Goal: Check status: Check status

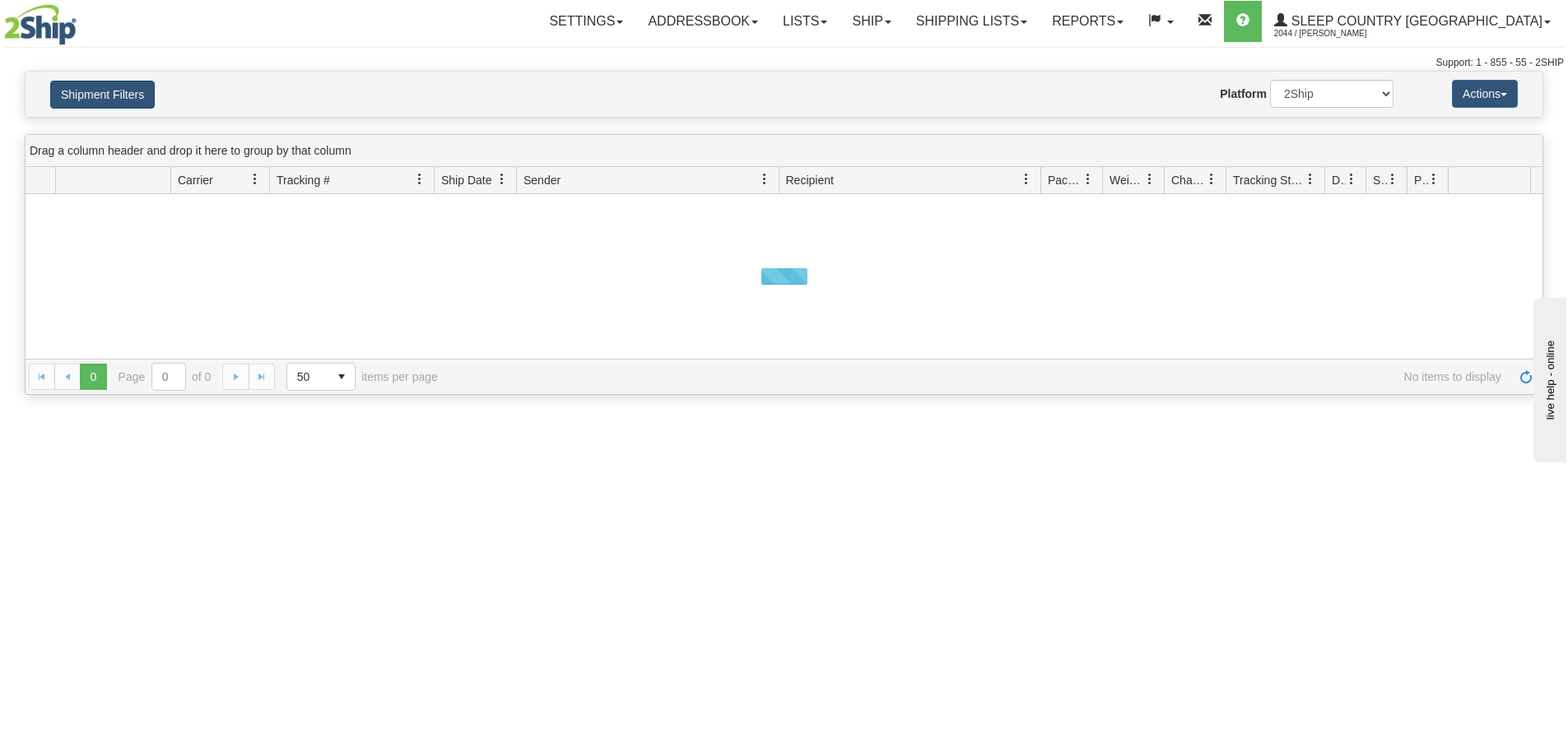
click at [104, 103] on button "Shipment Filters" at bounding box center [102, 95] width 104 height 28
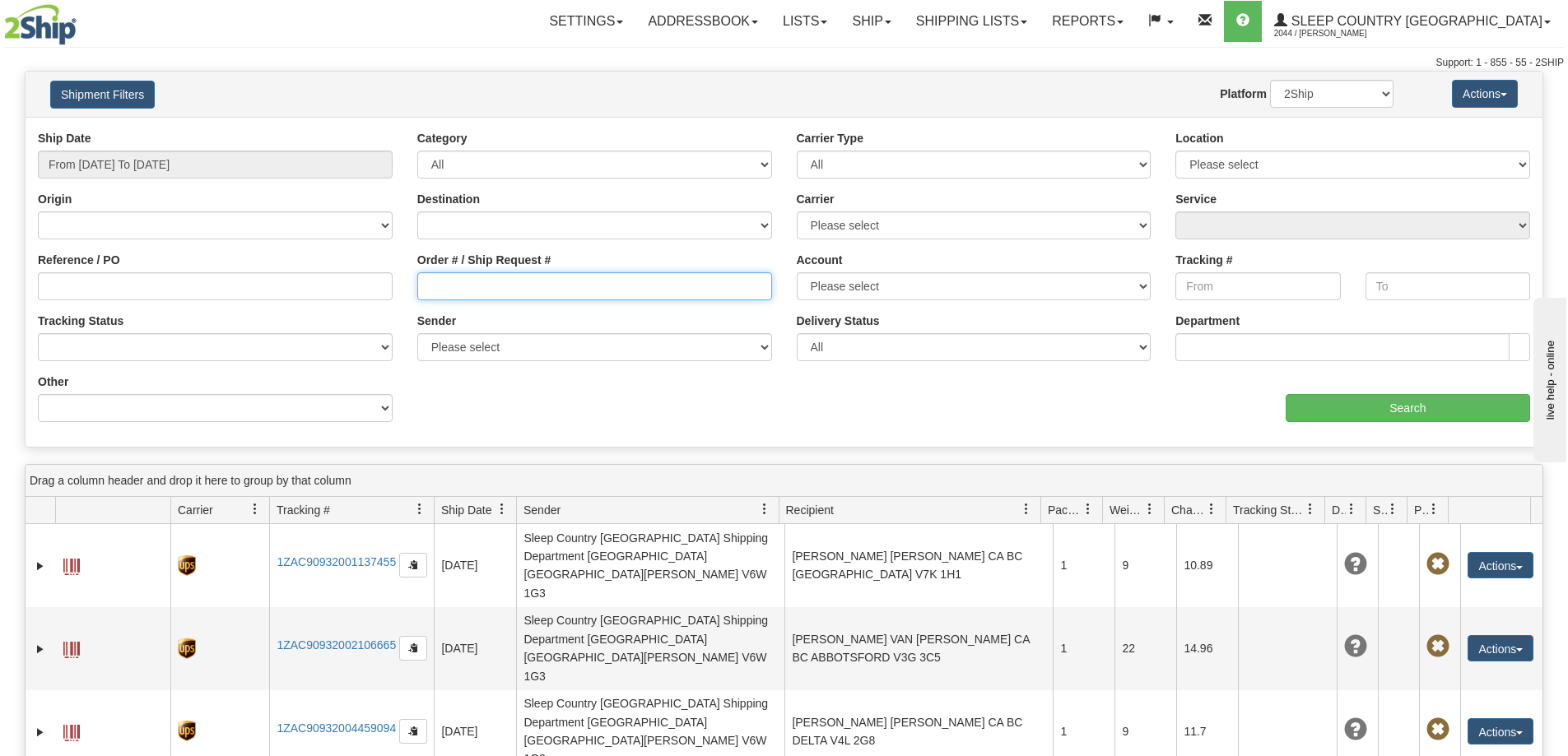
click at [507, 286] on input "Order # / Ship Request #" at bounding box center [594, 286] width 355 height 28
paste input "9000I022007"
type input "9000I022007"
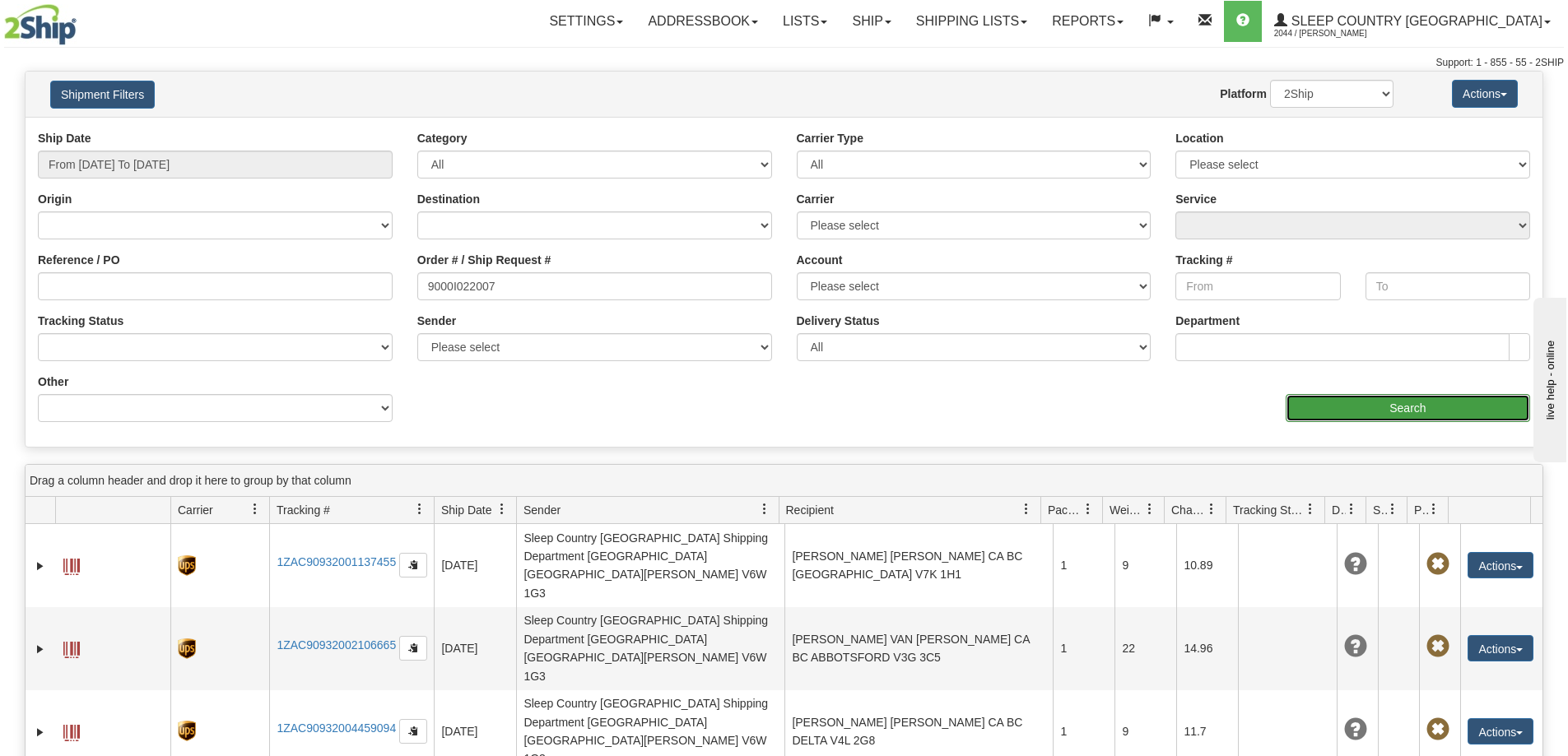
click at [1310, 412] on input "Search" at bounding box center [1408, 408] width 245 height 28
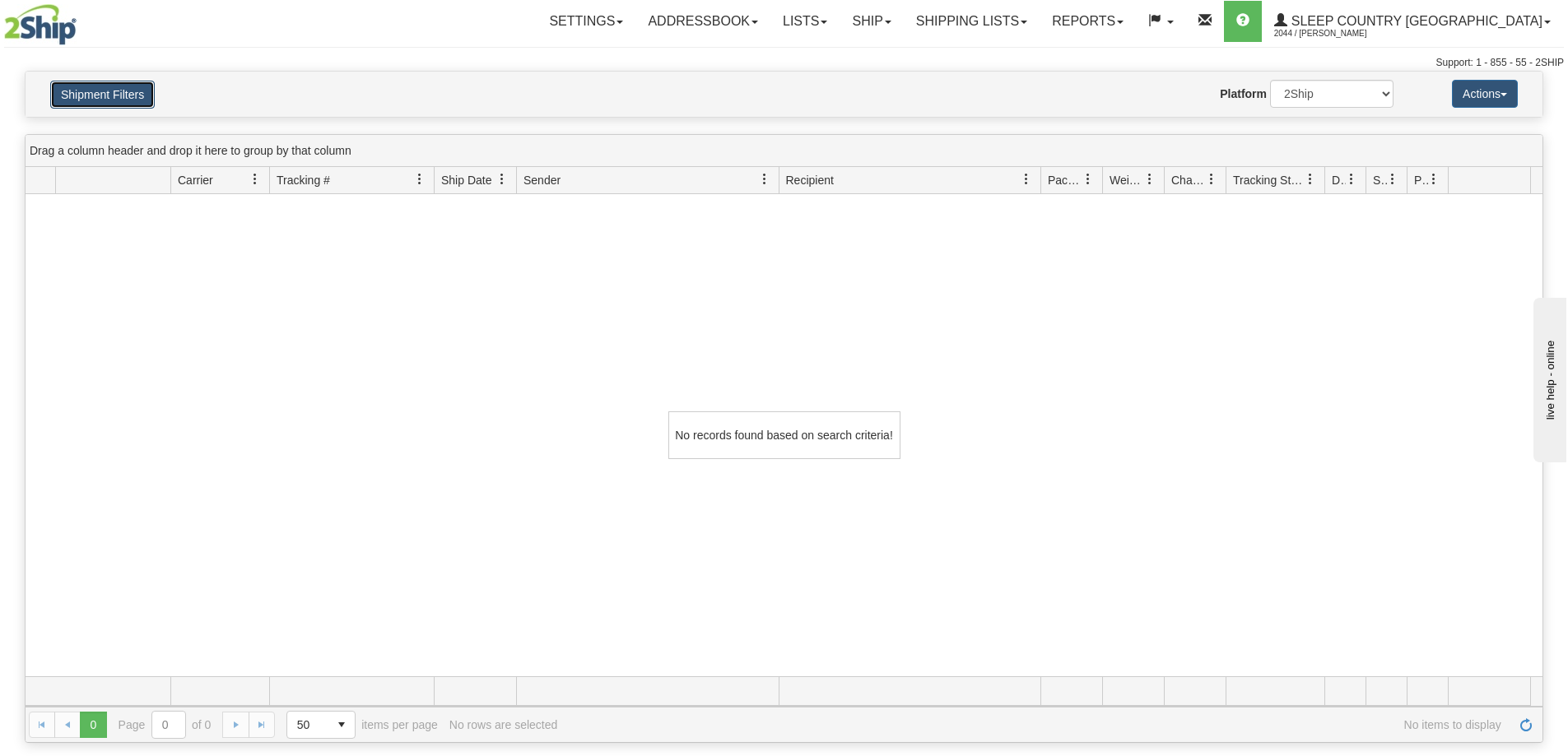
click at [116, 92] on button "Shipment Filters" at bounding box center [102, 95] width 104 height 28
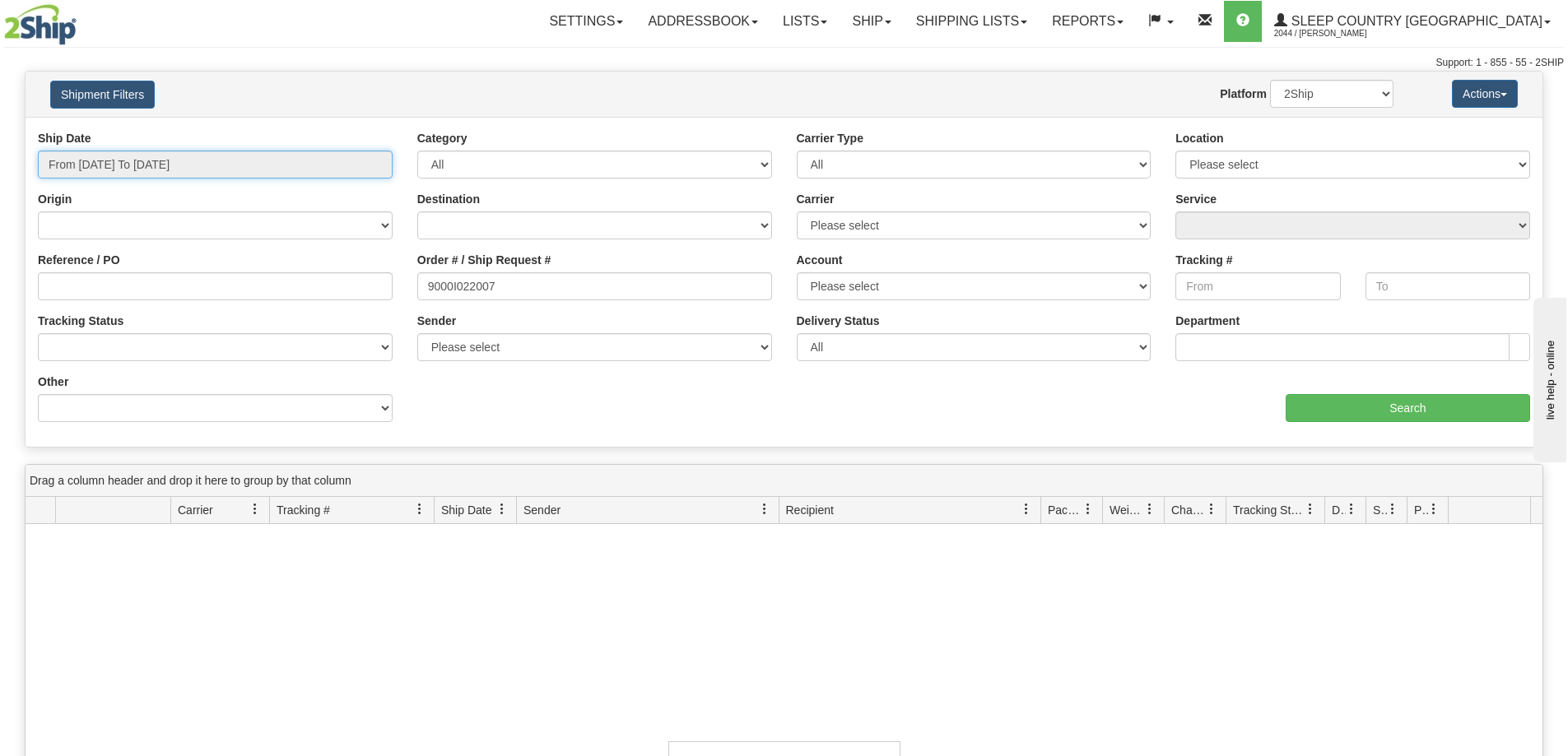
click at [137, 169] on input "From 09/09/2025 To 09/10/2025" at bounding box center [215, 164] width 355 height 28
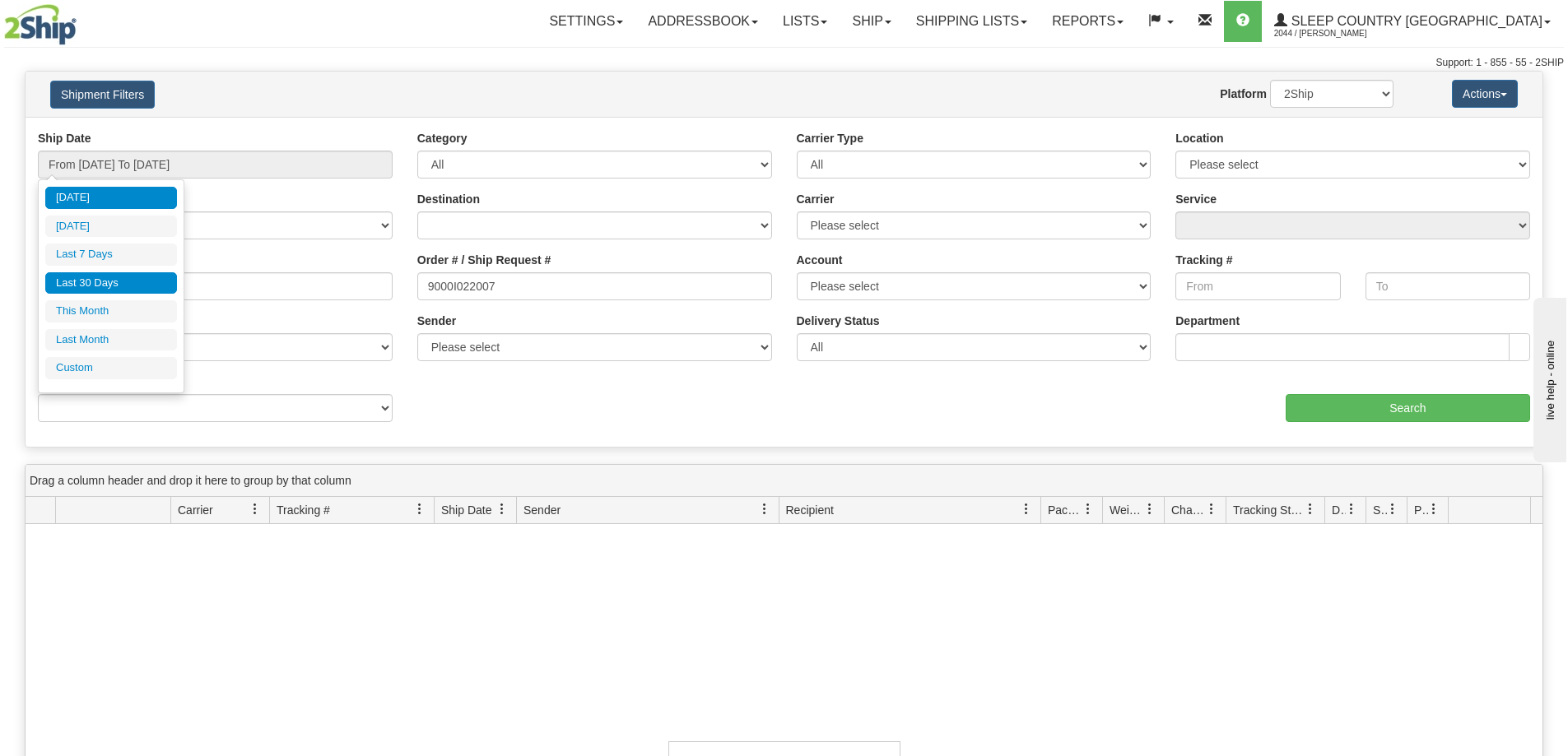
click at [132, 282] on li "Last 30 Days" at bounding box center [111, 283] width 132 height 22
type input "From 08/12/2025 To 09/10/2025"
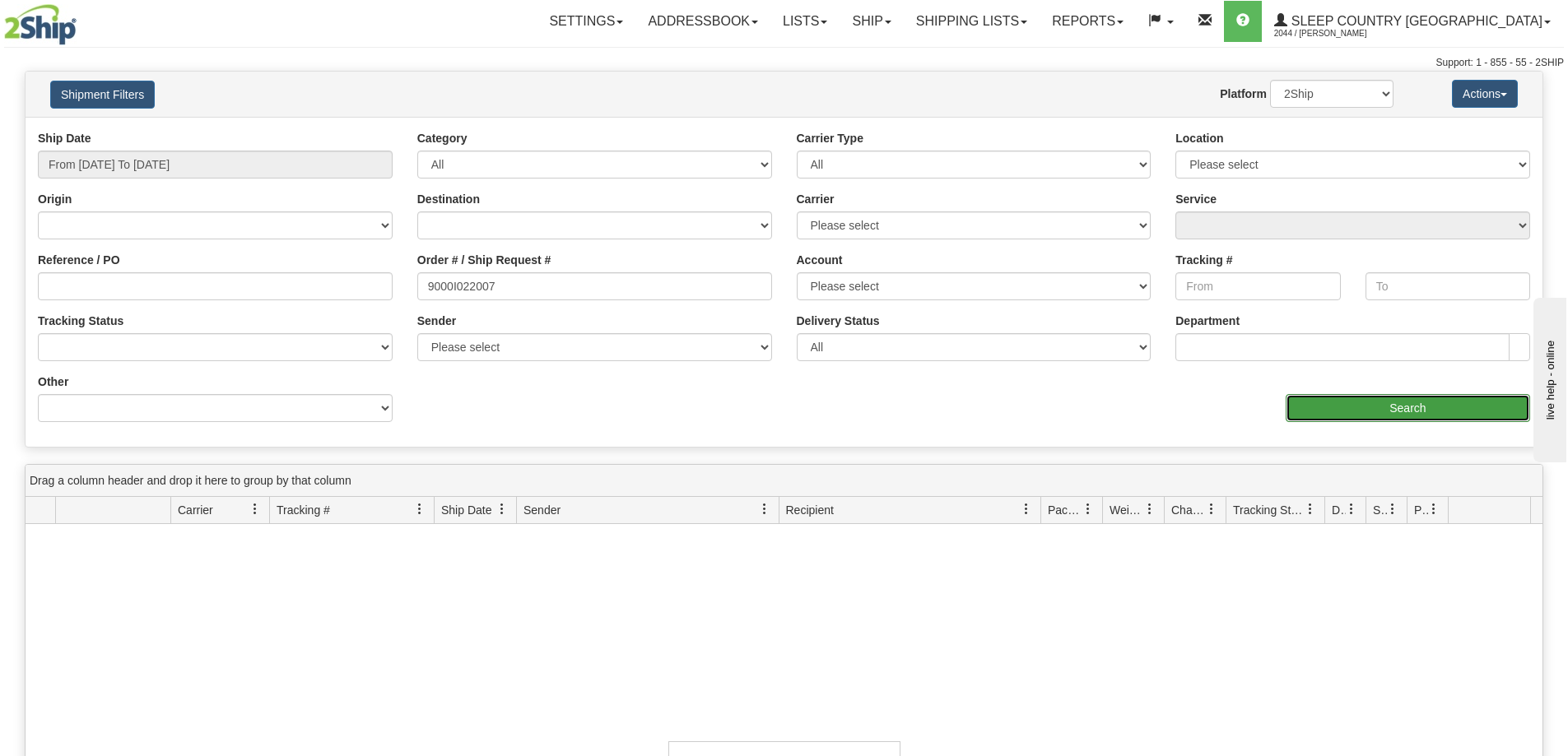
click at [1304, 400] on input "Search" at bounding box center [1408, 408] width 245 height 28
